Goal: Transaction & Acquisition: Book appointment/travel/reservation

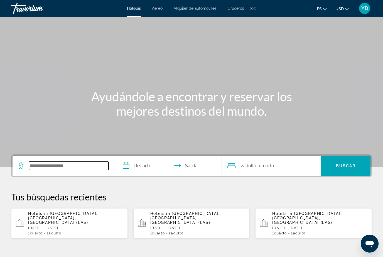
click at [62, 170] on input "Search widget" at bounding box center [69, 166] width 80 height 8
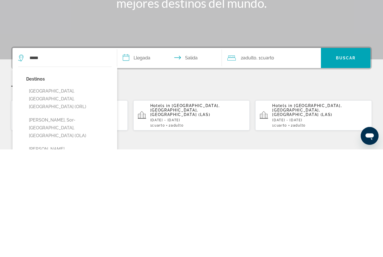
click at [81, 194] on button "[GEOGRAPHIC_DATA], [GEOGRAPHIC_DATA], [GEOGRAPHIC_DATA] (ORL)" at bounding box center [69, 207] width 86 height 26
type input "**********"
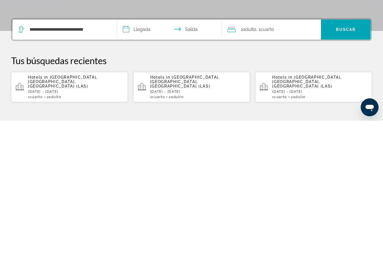
click at [142, 156] on input "**********" at bounding box center [170, 167] width 107 height 22
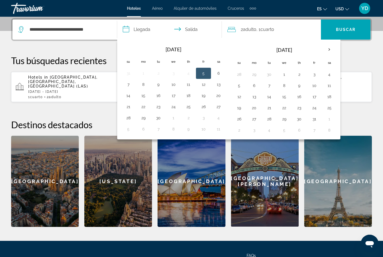
click at [299, 78] on button "2" at bounding box center [299, 74] width 9 height 8
click at [242, 89] on button "5" at bounding box center [239, 86] width 9 height 8
type input "**********"
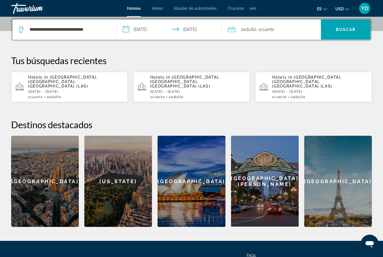
click at [292, 31] on div "2 Adulto Adulto , 1 Cuarto habitaciones" at bounding box center [275, 30] width 94 height 8
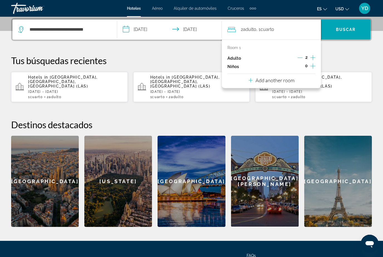
click at [309, 64] on div "0" at bounding box center [307, 66] width 18 height 8
click at [314, 67] on icon "Increment children" at bounding box center [313, 66] width 5 height 7
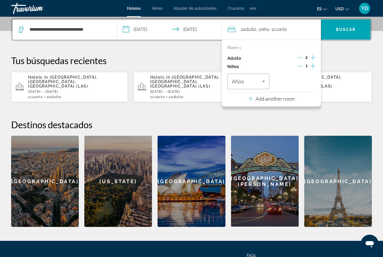
click at [262, 83] on icon "Travelers: 2 adults, 1 child" at bounding box center [264, 81] width 7 height 7
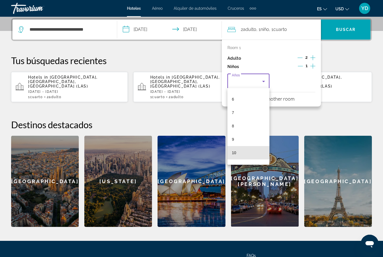
scroll to position [111, 0]
click at [242, 147] on mat-option "12" at bounding box center [249, 146] width 42 height 13
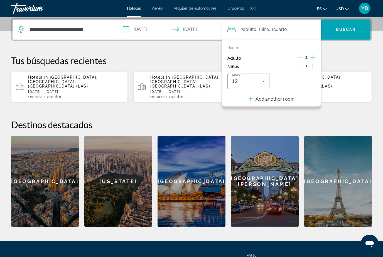
click at [349, 32] on span "Buscar" at bounding box center [346, 29] width 20 height 4
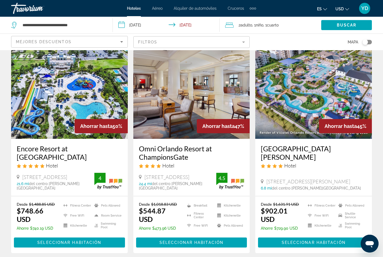
scroll to position [20, 0]
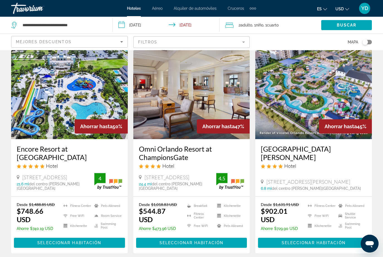
click at [95, 109] on img "Main content" at bounding box center [69, 94] width 117 height 89
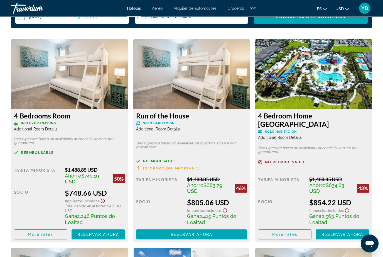
scroll to position [847, 0]
click at [105, 239] on span "Main content" at bounding box center [98, 234] width 53 height 13
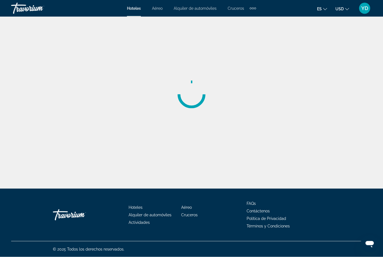
click at [13, 84] on div "Main content" at bounding box center [191, 94] width 383 height 189
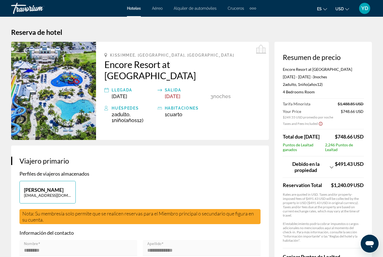
click at [66, 106] on img "Main content" at bounding box center [53, 91] width 85 height 98
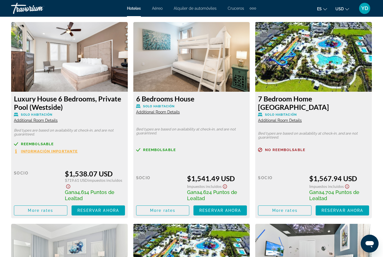
scroll to position [2315, 0]
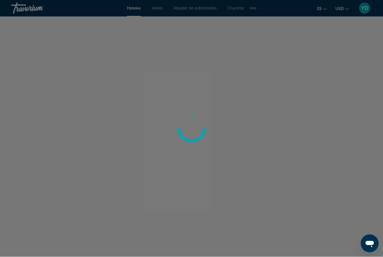
scroll to position [19, 0]
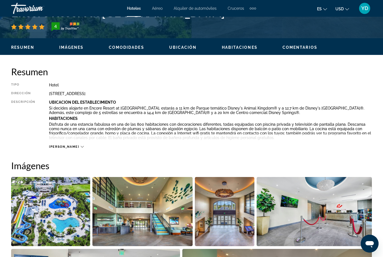
scroll to position [236, 0]
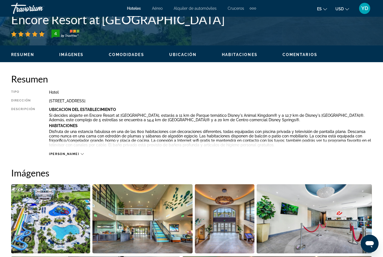
click at [64, 153] on span "[PERSON_NAME]" at bounding box center [64, 154] width 30 height 4
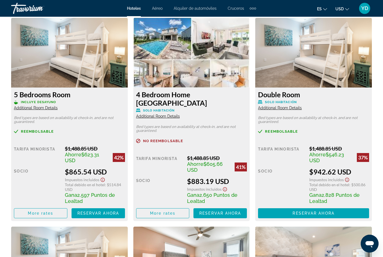
scroll to position [1138, 0]
click at [43, 94] on h3 "5 Bedrooms Room" at bounding box center [69, 94] width 111 height 8
click at [48, 109] on span "Additional Room Details" at bounding box center [36, 108] width 44 height 4
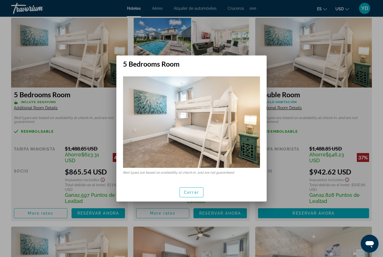
scroll to position [0, 0]
click at [25, 52] on div at bounding box center [191, 128] width 383 height 257
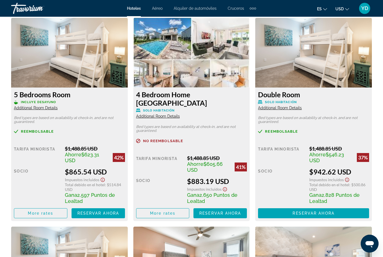
scroll to position [1136, 0]
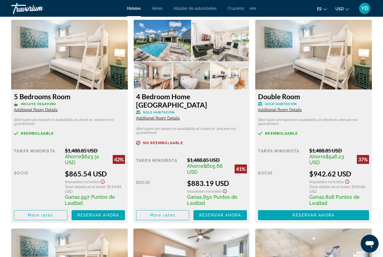
click at [113, 218] on span "Main content" at bounding box center [98, 214] width 53 height 13
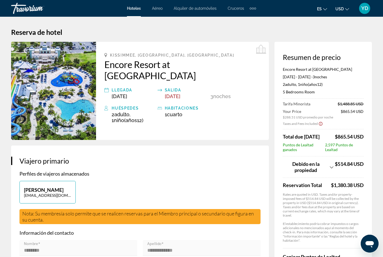
click at [31, 65] on img "Main content" at bounding box center [53, 91] width 85 height 98
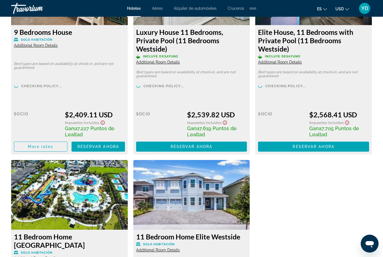
scroll to position [3833, 0]
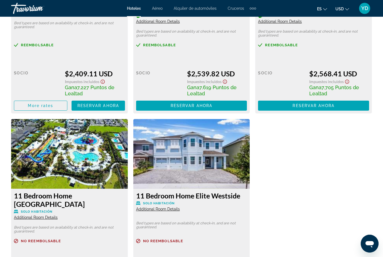
click at [220, 167] on img "Main content" at bounding box center [191, 154] width 117 height 70
click at [193, 145] on img "Main content" at bounding box center [191, 154] width 117 height 70
click at [201, 153] on img "Main content" at bounding box center [191, 154] width 117 height 70
click at [198, 157] on img "Main content" at bounding box center [191, 154] width 117 height 70
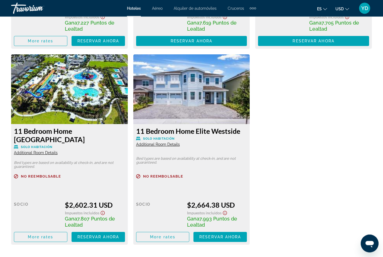
scroll to position [3898, 0]
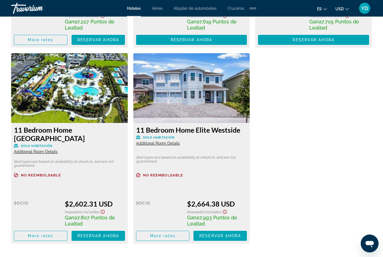
click at [163, 234] on span "More rates" at bounding box center [162, 236] width 25 height 4
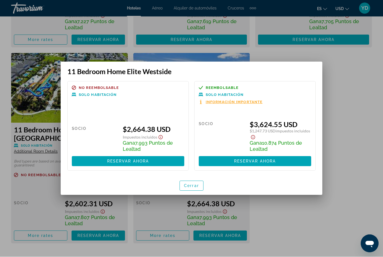
click at [171, 211] on div at bounding box center [191, 128] width 383 height 257
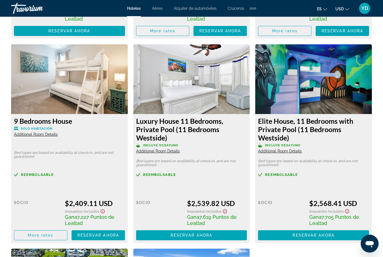
scroll to position [3703, 0]
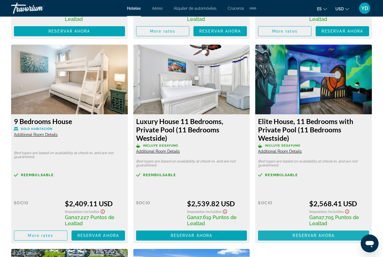
click at [335, 234] on span "Reservar ahora" at bounding box center [314, 235] width 42 height 4
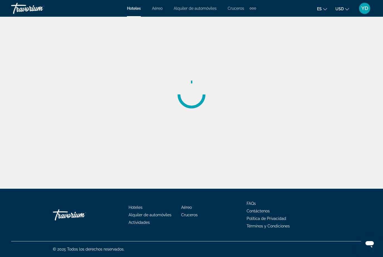
scroll to position [18, 0]
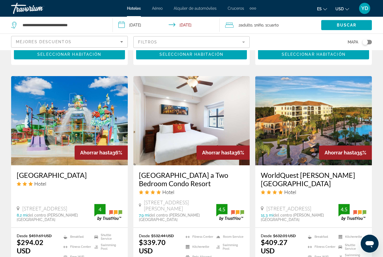
scroll to position [736, 0]
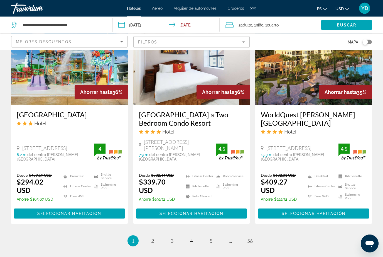
click at [147, 235] on ul "1 / 56 You're on page 1 page 2 page 3 page 4 page 5 page ... page 56" at bounding box center [191, 240] width 361 height 11
click at [148, 236] on link "page 2" at bounding box center [153, 241] width 10 height 10
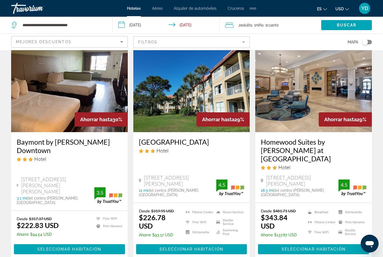
scroll to position [745, 0]
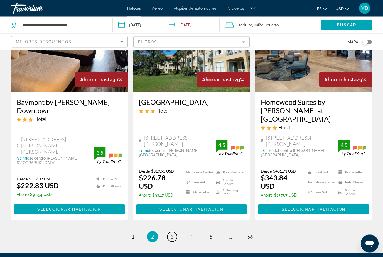
click at [171, 234] on span "3" at bounding box center [172, 237] width 3 height 6
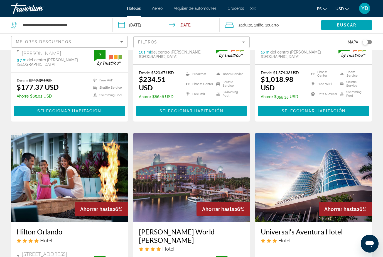
scroll to position [624, 0]
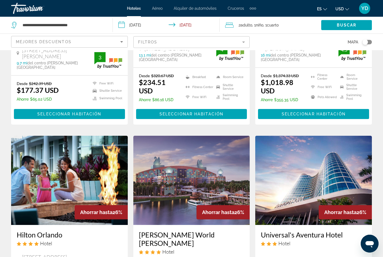
click at [228, 136] on img "Main content" at bounding box center [191, 180] width 117 height 89
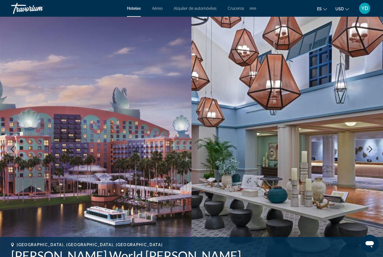
click at [369, 151] on icon "Next image" at bounding box center [370, 149] width 7 height 7
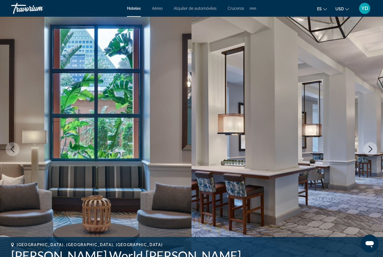
click at [369, 149] on icon "Next image" at bounding box center [370, 149] width 7 height 7
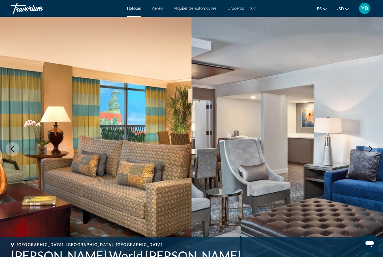
scroll to position [4, 0]
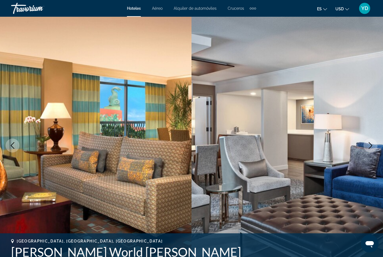
click at [366, 144] on button "Next image" at bounding box center [371, 145] width 14 height 14
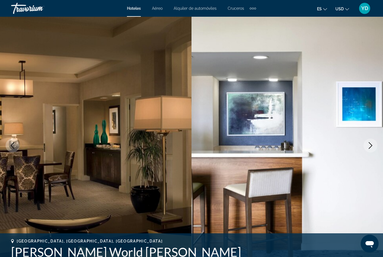
scroll to position [0, 0]
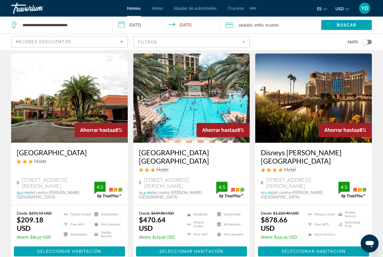
click at [356, 117] on img "Main content" at bounding box center [313, 98] width 117 height 89
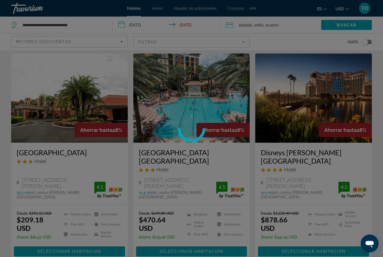
scroll to position [16, 0]
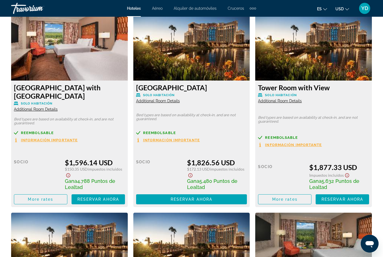
scroll to position [1586, 0]
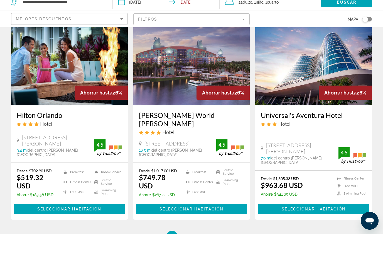
scroll to position [721, 0]
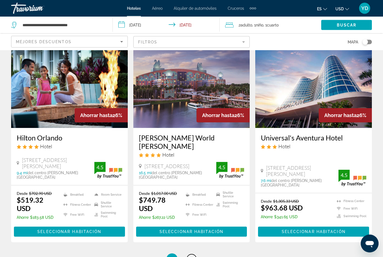
click at [193, 256] on span "4" at bounding box center [191, 259] width 3 height 6
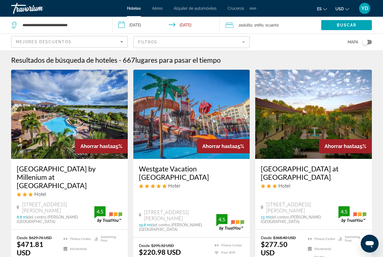
click at [217, 129] on img "Main content" at bounding box center [191, 114] width 117 height 89
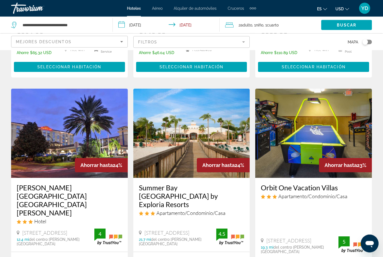
scroll to position [438, 0]
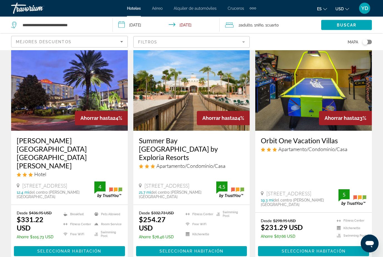
click at [208, 245] on span "Main content" at bounding box center [191, 251] width 111 height 13
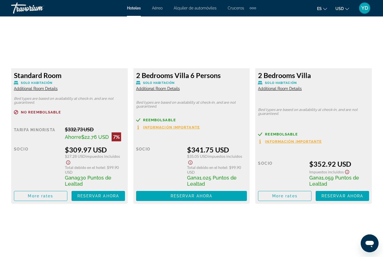
scroll to position [1310, 0]
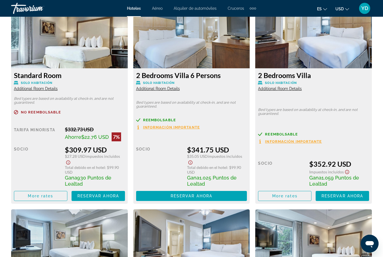
click at [210, 198] on span "Reservar ahora" at bounding box center [192, 196] width 42 height 4
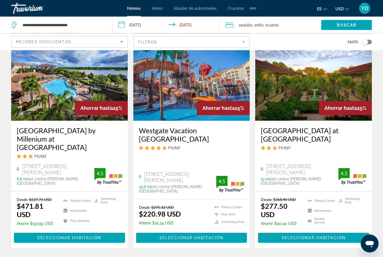
scroll to position [39, 0]
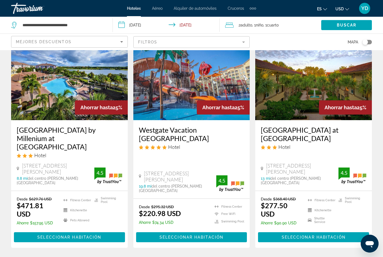
click at [214, 100] on img "Main content" at bounding box center [191, 75] width 117 height 89
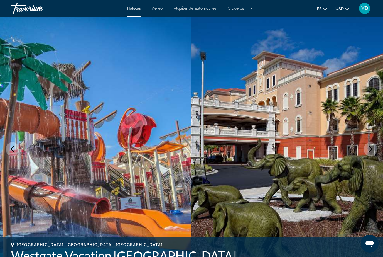
click at [371, 152] on icon "Next image" at bounding box center [370, 149] width 7 height 7
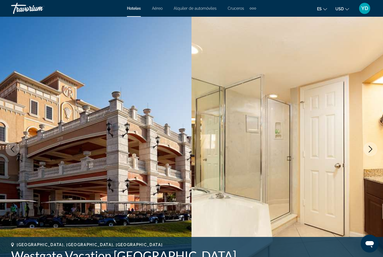
click at [368, 150] on icon "Next image" at bounding box center [370, 149] width 7 height 7
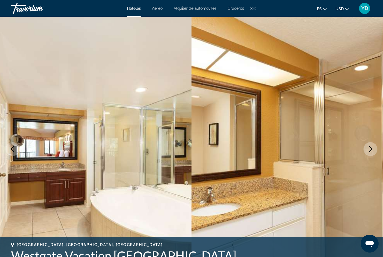
click at [369, 147] on icon "Next image" at bounding box center [370, 149] width 7 height 7
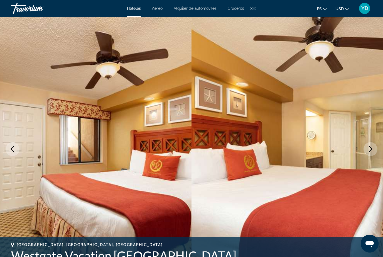
click at [366, 153] on button "Next image" at bounding box center [371, 149] width 14 height 14
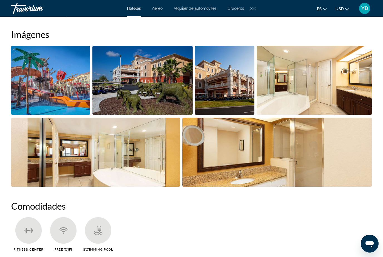
scroll to position [371, 0]
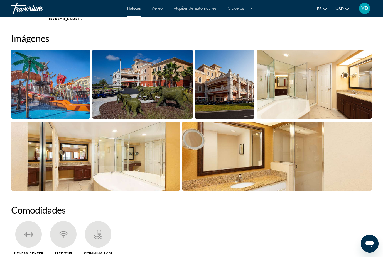
click at [44, 73] on img "Open full-screen image slider" at bounding box center [50, 84] width 79 height 69
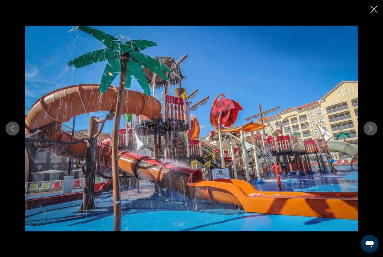
click at [373, 129] on icon "Next image" at bounding box center [370, 128] width 7 height 7
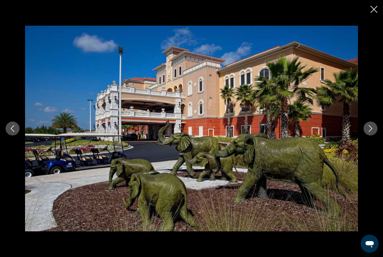
click at [373, 131] on icon "Next image" at bounding box center [370, 128] width 7 height 7
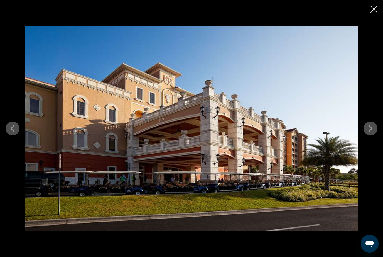
click at [373, 130] on icon "Next image" at bounding box center [370, 128] width 7 height 7
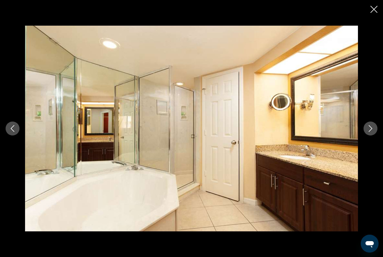
click at [374, 132] on button "Next image" at bounding box center [371, 128] width 14 height 14
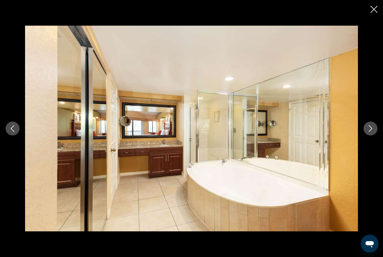
click at [376, 131] on button "Next image" at bounding box center [371, 128] width 14 height 14
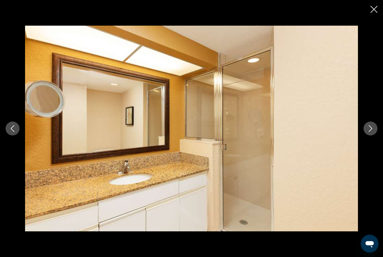
click at [376, 130] on button "Next image" at bounding box center [371, 128] width 14 height 14
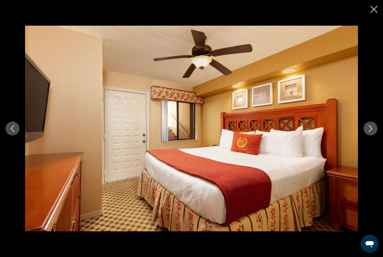
click at [373, 134] on button "Next image" at bounding box center [371, 128] width 14 height 14
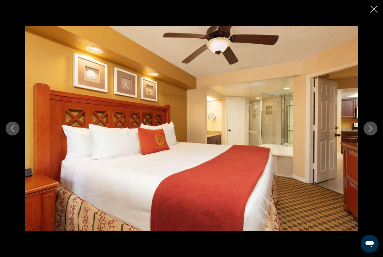
click at [374, 132] on button "Next image" at bounding box center [371, 128] width 14 height 14
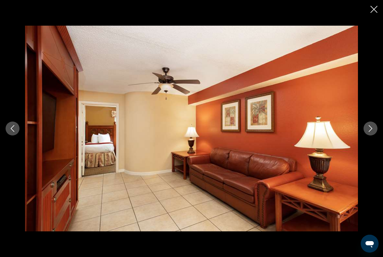
click at [375, 131] on button "Next image" at bounding box center [371, 128] width 14 height 14
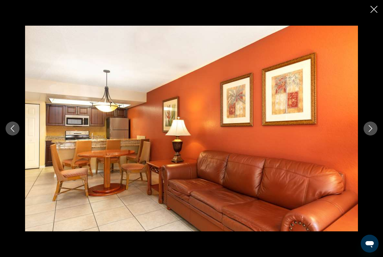
click at [374, 130] on button "Next image" at bounding box center [371, 128] width 14 height 14
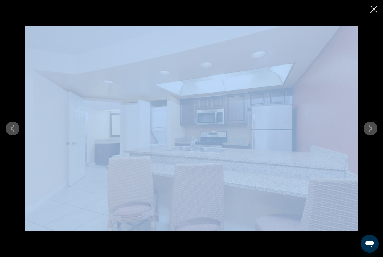
click at [372, 133] on button "Next image" at bounding box center [371, 128] width 14 height 14
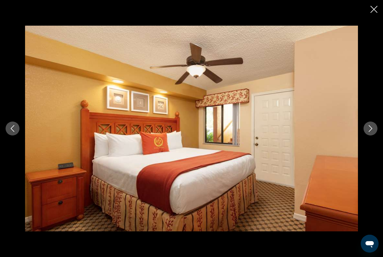
click at [375, 132] on button "Next image" at bounding box center [371, 128] width 14 height 14
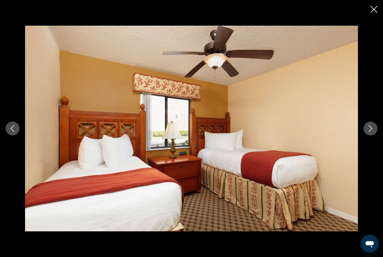
click at [370, 132] on button "Next image" at bounding box center [371, 128] width 14 height 14
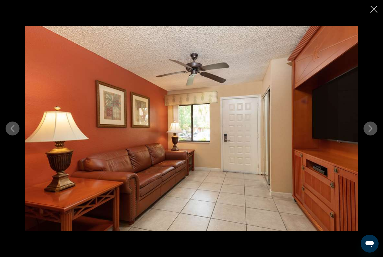
click at [372, 129] on icon "Next image" at bounding box center [371, 128] width 4 height 7
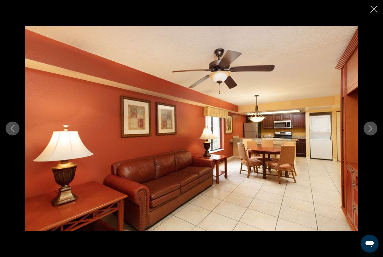
click at [375, 129] on button "Next image" at bounding box center [371, 128] width 14 height 14
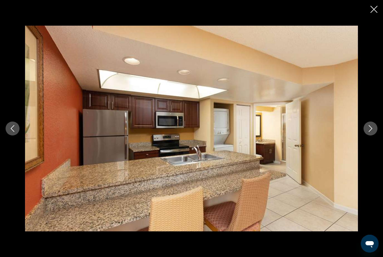
click at [375, 129] on button "Next image" at bounding box center [371, 128] width 14 height 14
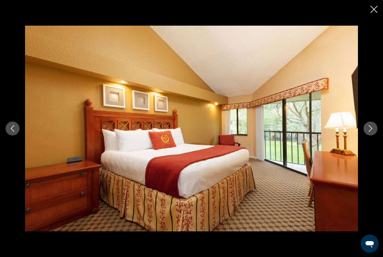
click at [374, 132] on icon "Next image" at bounding box center [370, 128] width 7 height 7
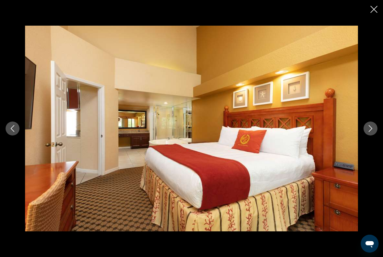
click at [372, 134] on button "Next image" at bounding box center [371, 128] width 14 height 14
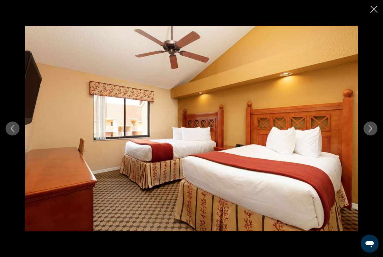
click at [368, 5] on div "prev next" at bounding box center [191, 128] width 383 height 257
click at [372, 13] on button "Close slideshow" at bounding box center [374, 10] width 7 height 9
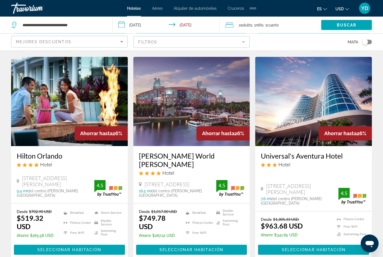
scroll to position [706, 0]
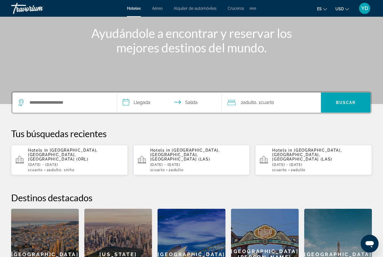
scroll to position [67, 0]
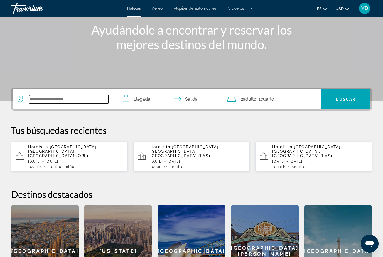
click at [39, 101] on input "Search widget" at bounding box center [69, 99] width 80 height 8
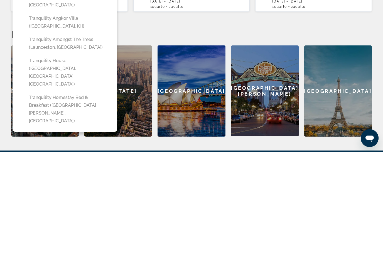
scroll to position [98, 0]
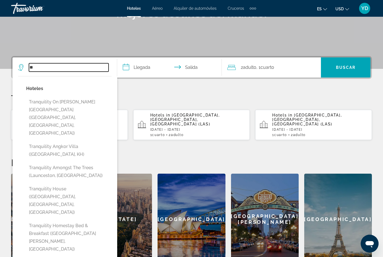
type input "*"
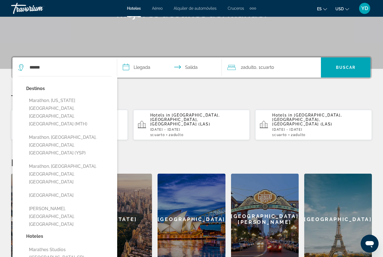
click at [43, 104] on button "Marathon, Florida Keys, FL, United States (MTH)" at bounding box center [69, 112] width 86 height 34
type input "**********"
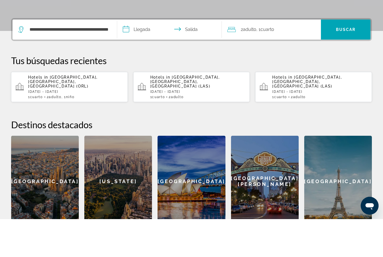
click at [144, 57] on input "**********" at bounding box center [170, 68] width 107 height 22
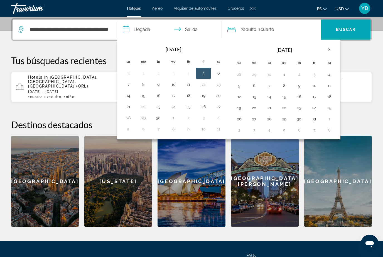
click at [316, 76] on button "3" at bounding box center [314, 74] width 9 height 8
click at [242, 87] on button "5" at bounding box center [239, 86] width 9 height 8
type input "**********"
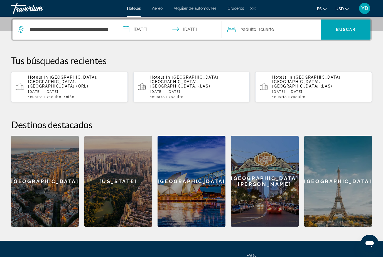
click at [346, 32] on span "Buscar" at bounding box center [346, 29] width 20 height 4
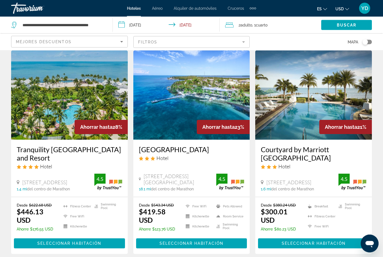
scroll to position [21, 0]
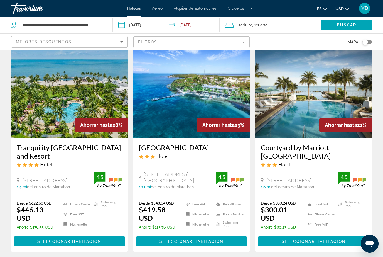
click at [37, 96] on img "Main content" at bounding box center [69, 92] width 117 height 89
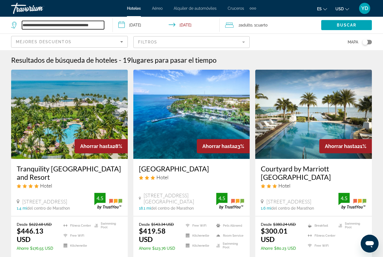
click at [103, 21] on input "**********" at bounding box center [63, 25] width 82 height 8
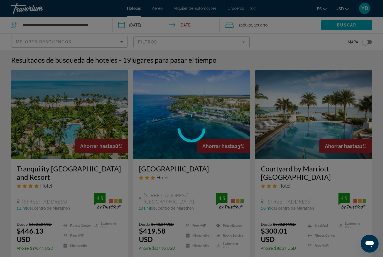
click at [100, 28] on div at bounding box center [191, 128] width 383 height 257
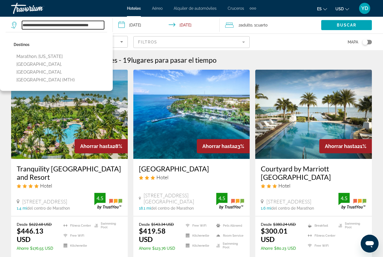
click at [100, 23] on input "**********" at bounding box center [63, 25] width 82 height 8
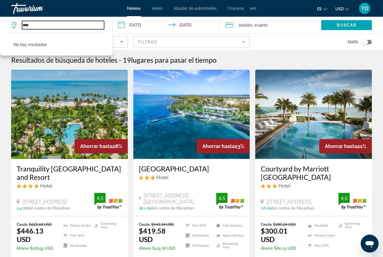
click at [43, 28] on input "****" at bounding box center [63, 25] width 82 height 8
type input "*"
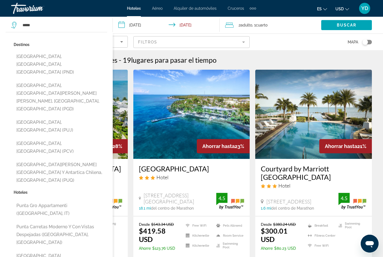
click at [38, 80] on button "Punta Gorda, Port Charlotte - Charlotte Harbor, FL, United States (PGD)" at bounding box center [61, 97] width 94 height 34
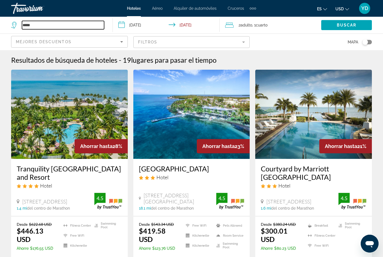
type input "**********"
click at [351, 27] on span "Buscar" at bounding box center [347, 25] width 20 height 4
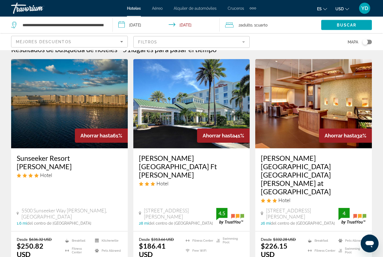
scroll to position [13, 0]
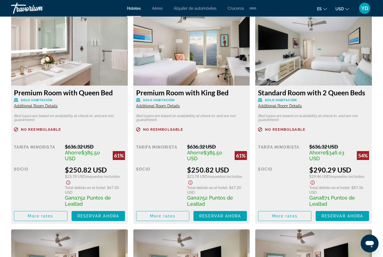
scroll to position [870, 0]
click at [223, 218] on span "Reservar ahora" at bounding box center [220, 216] width 42 height 4
